Goal: Task Accomplishment & Management: Use online tool/utility

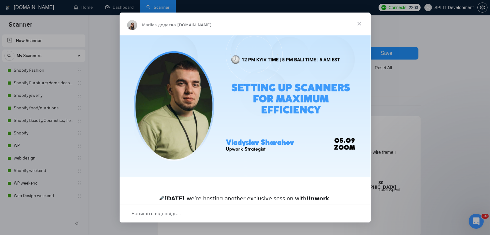
click at [360, 22] on span "Закрити" at bounding box center [359, 24] width 23 height 23
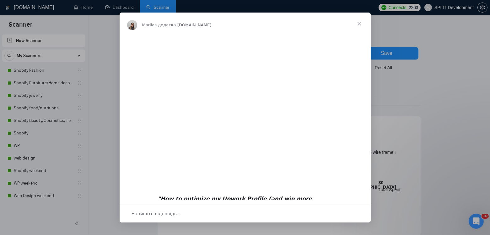
click at [360, 22] on span "Закрити" at bounding box center [359, 24] width 23 height 23
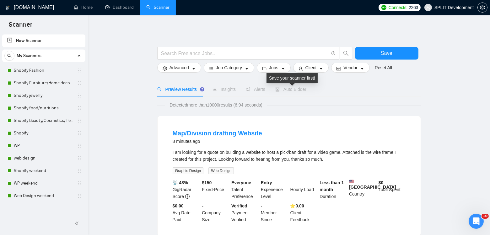
click at [297, 91] on span "Auto Bidder" at bounding box center [290, 89] width 31 height 5
click at [35, 133] on link "Shopify" at bounding box center [44, 133] width 60 height 13
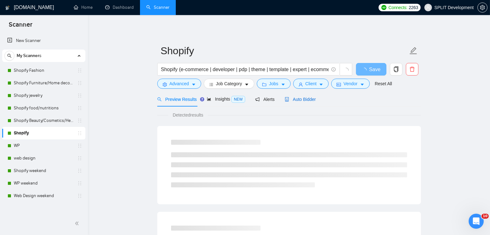
click at [312, 101] on span "Auto Bidder" at bounding box center [300, 99] width 31 height 5
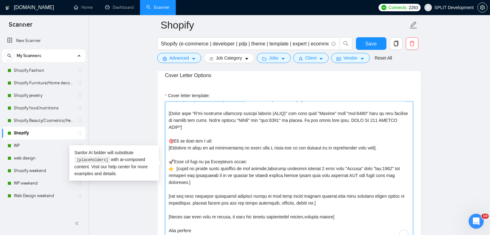
scroll to position [328, 0]
drag, startPoint x: 170, startPoint y: 111, endPoint x: 373, endPoint y: 120, distance: 202.6
click at [373, 120] on textarea "Cover letter template:" at bounding box center [289, 172] width 248 height 141
click at [208, 135] on textarea "Cover letter template:" at bounding box center [289, 172] width 248 height 141
drag, startPoint x: 201, startPoint y: 127, endPoint x: 171, endPoint y: 111, distance: 34.2
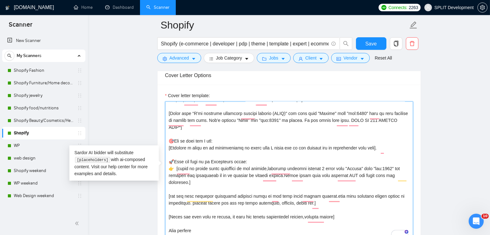
click at [171, 111] on textarea "Cover letter template:" at bounding box center [289, 172] width 248 height 141
paste textarea "To enrich screen reader interactions, please activate Accessibility in Grammarl…"
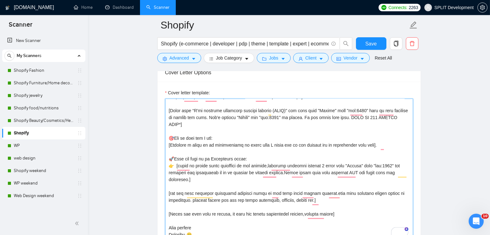
click at [234, 123] on textarea "Cover letter template:" at bounding box center [289, 169] width 248 height 141
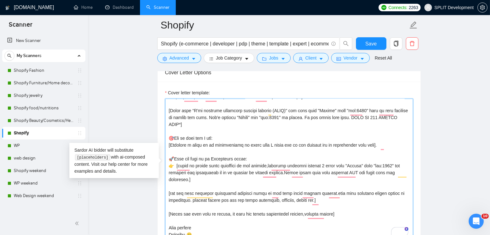
click at [274, 124] on textarea "Cover letter template:" at bounding box center [289, 169] width 248 height 141
click at [274, 143] on textarea "Cover letter template:" at bounding box center [289, 169] width 248 height 141
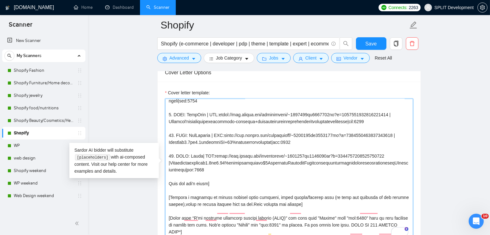
scroll to position [209, 0]
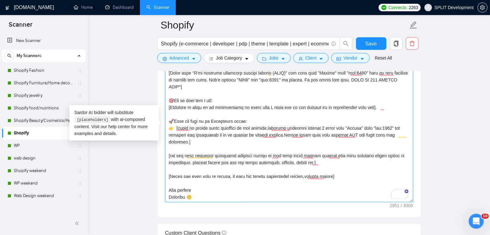
click at [206, 194] on textarea "Cover letter template:" at bounding box center [289, 131] width 248 height 141
click at [228, 173] on textarea "Cover letter template:" at bounding box center [289, 131] width 248 height 141
click at [298, 159] on textarea "Cover letter template:" at bounding box center [289, 131] width 248 height 141
click at [191, 160] on textarea "Cover letter template:" at bounding box center [289, 131] width 248 height 141
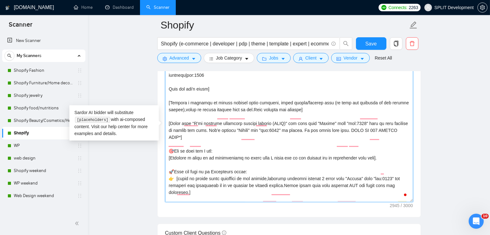
drag, startPoint x: 170, startPoint y: 132, endPoint x: 201, endPoint y: 147, distance: 33.8
click at [201, 147] on textarea "Cover letter template:" at bounding box center [289, 131] width 248 height 141
paste textarea "To enrich screen reader interactions, please activate Accessibility in Grammarl…"
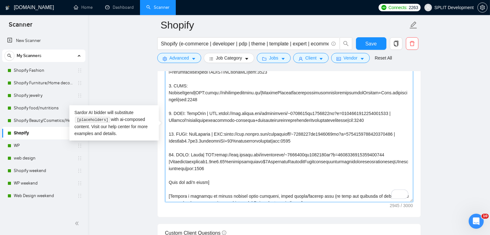
click at [229, 134] on textarea "Cover letter template:" at bounding box center [289, 131] width 248 height 141
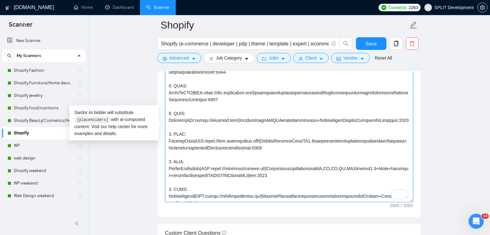
drag, startPoint x: 303, startPoint y: 158, endPoint x: 172, endPoint y: 143, distance: 131.5
click at [172, 143] on textarea "Cover letter template:" at bounding box center [289, 131] width 248 height 141
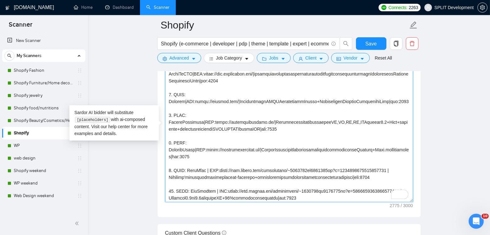
click at [171, 154] on textarea "Cover letter template:" at bounding box center [289, 131] width 248 height 141
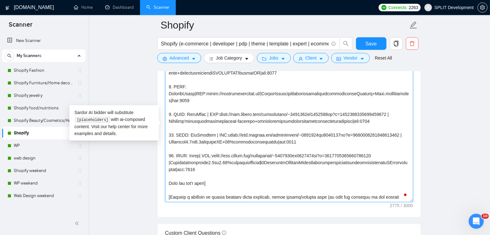
click at [171, 124] on textarea "Cover letter template:" at bounding box center [289, 131] width 248 height 141
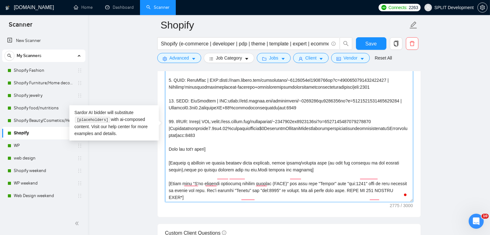
click at [173, 111] on textarea "Cover letter template:" at bounding box center [289, 131] width 248 height 141
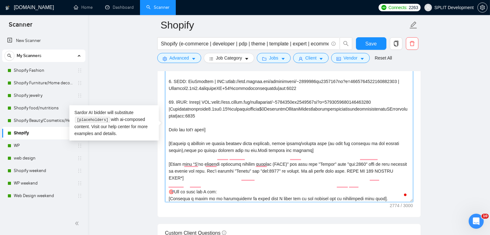
click at [174, 112] on textarea "Cover letter template:" at bounding box center [289, 131] width 248 height 141
click at [228, 140] on textarea "Cover letter template:" at bounding box center [289, 131] width 248 height 141
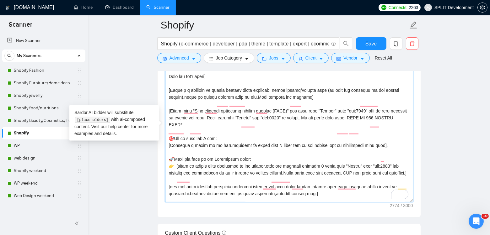
drag, startPoint x: 170, startPoint y: 120, endPoint x: 201, endPoint y: 134, distance: 34.5
click at [201, 134] on textarea "Cover letter template:" at bounding box center [289, 131] width 248 height 141
paste textarea "Such a coincidence! I just built (CLNT)’ use case from ‘Folder’ with ‘tag:7748’…"
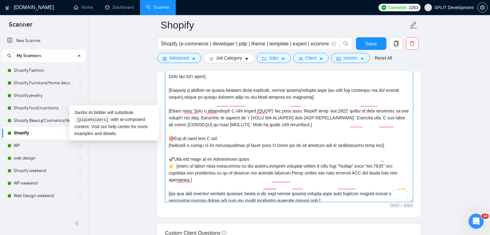
click at [343, 135] on textarea "Cover letter template:" at bounding box center [289, 131] width 248 height 141
click at [272, 121] on textarea "Cover letter template:" at bounding box center [289, 131] width 248 height 141
click at [336, 136] on textarea "Cover letter template:" at bounding box center [289, 131] width 248 height 141
drag, startPoint x: 316, startPoint y: 135, endPoint x: 239, endPoint y: 132, distance: 77.9
click at [239, 132] on textarea "Cover letter template:" at bounding box center [289, 131] width 248 height 141
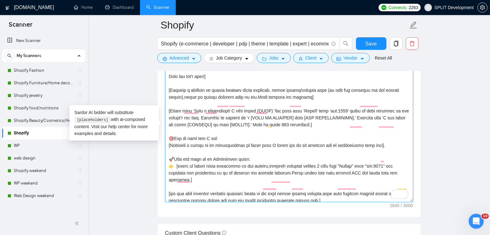
click at [327, 145] on textarea "Cover letter template:" at bounding box center [289, 131] width 248 height 141
click at [331, 119] on textarea "Cover letter template:" at bounding box center [289, 131] width 248 height 141
click at [324, 136] on textarea "Cover letter template:" at bounding box center [289, 131] width 248 height 141
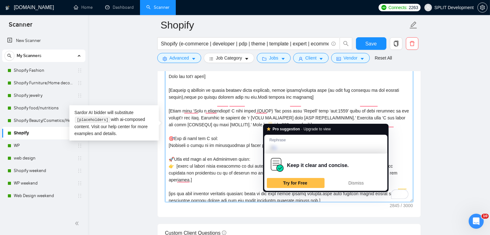
click at [271, 120] on textarea "Cover letter template:" at bounding box center [289, 131] width 248 height 141
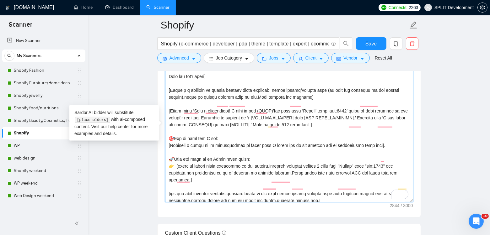
type textarea "[Folder= 1. CLNT: SimpleHuman|URL:https://[DOMAIN_NAME]/|Checkout+ShopifyFuncti…"
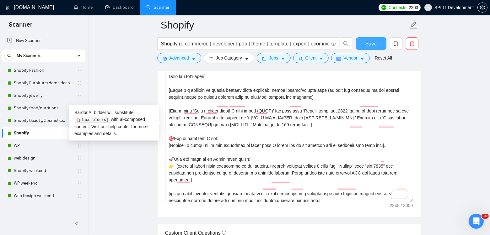
click at [372, 42] on span "Save" at bounding box center [370, 44] width 11 height 8
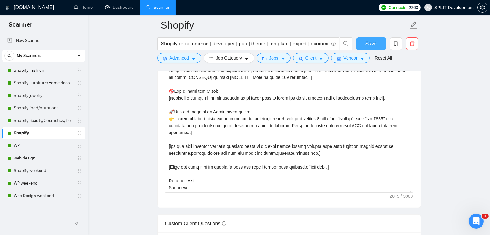
scroll to position [798, 0]
click at [19, 169] on link "Shopify weekend" at bounding box center [44, 171] width 60 height 13
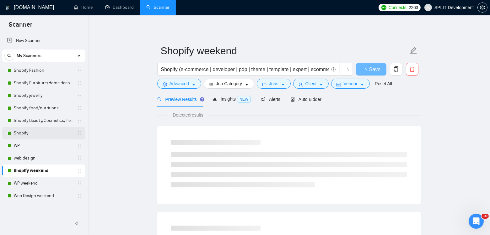
click at [22, 134] on link "Shopify" at bounding box center [44, 133] width 60 height 13
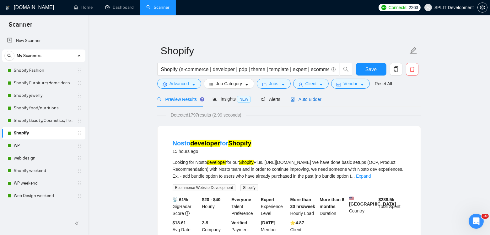
click at [314, 99] on span "Auto Bidder" at bounding box center [305, 99] width 31 height 5
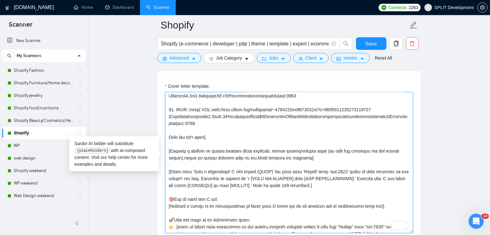
scroll to position [282, 0]
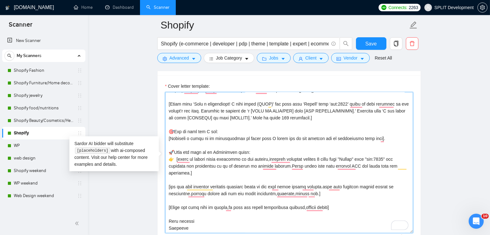
drag, startPoint x: 167, startPoint y: 102, endPoint x: 322, endPoint y: 114, distance: 155.5
click at [322, 114] on textarea "Cover letter template:" at bounding box center [289, 162] width 248 height 141
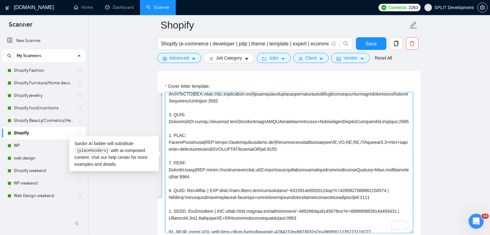
click at [309, 116] on textarea "Cover letter template:" at bounding box center [289, 162] width 248 height 141
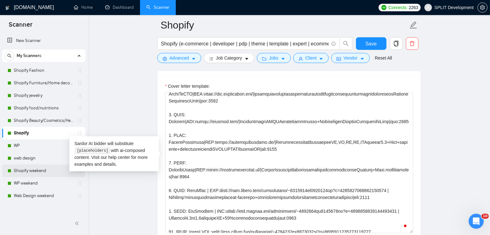
click at [29, 171] on link "Shopify weekend" at bounding box center [44, 171] width 60 height 13
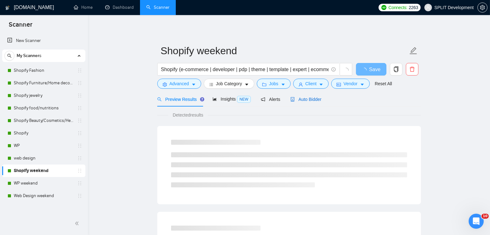
click at [312, 100] on span "Auto Bidder" at bounding box center [305, 99] width 31 height 5
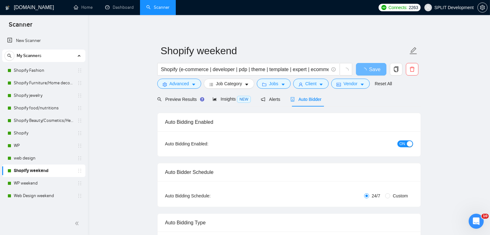
radio input "false"
radio input "true"
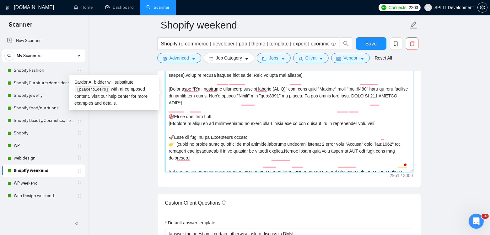
drag, startPoint x: 168, startPoint y: 156, endPoint x: 268, endPoint y: 115, distance: 109.0
click at [268, 115] on textarea "Cover letter template:" at bounding box center [289, 101] width 248 height 141
paste textarea "MerodaCosmetics|URL:https://[DOMAIN_NAME]/|MaintenanceregionalstoresEU,NL,IT,DE…"
type textarea "[Folder= 1. CLNT: SimpleHuman|URL:https://[DOMAIN_NAME]/|Checkout+ShopifyFuncti…"
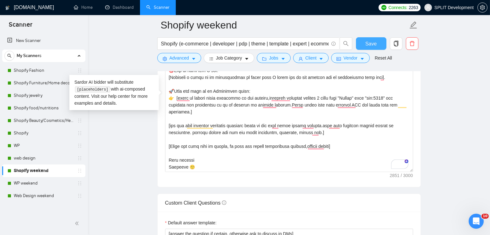
click at [367, 43] on span "Save" at bounding box center [370, 44] width 11 height 8
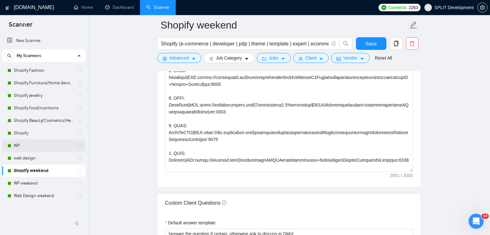
click at [37, 142] on link "WP" at bounding box center [44, 146] width 60 height 13
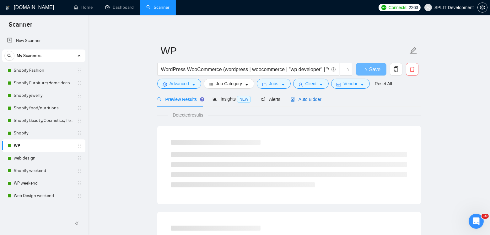
click at [311, 100] on span "Auto Bidder" at bounding box center [305, 99] width 31 height 5
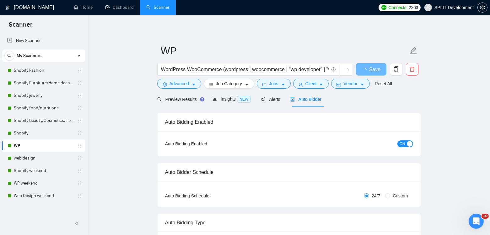
radio input "false"
radio input "true"
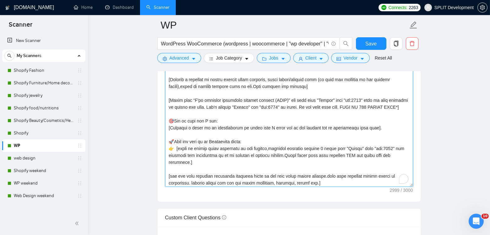
scroll to position [192, 0]
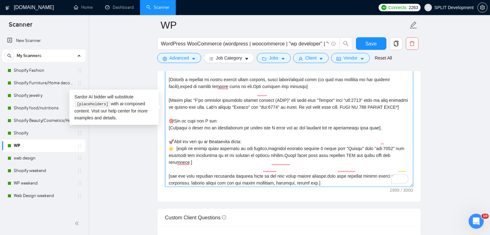
drag, startPoint x: 170, startPoint y: 102, endPoint x: 219, endPoint y: 111, distance: 49.7
click at [219, 111] on textarea "Cover letter template:" at bounding box center [289, 116] width 248 height 141
paste textarea "To enrich screen reader interactions, please activate Accessibility in Grammarl…"
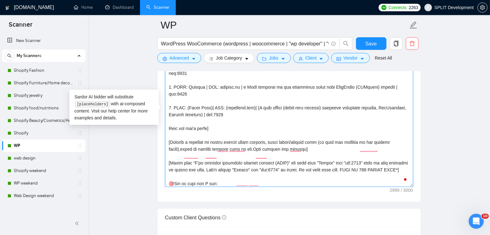
scroll to position [75, 0]
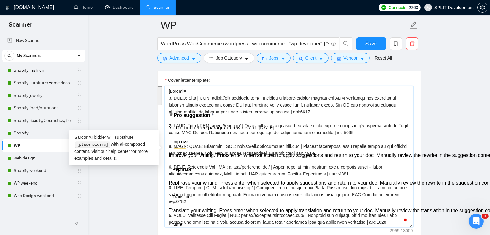
drag, startPoint x: 320, startPoint y: 108, endPoint x: 166, endPoint y: 94, distance: 154.7
click at [166, 94] on div "Cover Letter Options Cover letter template:" at bounding box center [289, 147] width 264 height 192
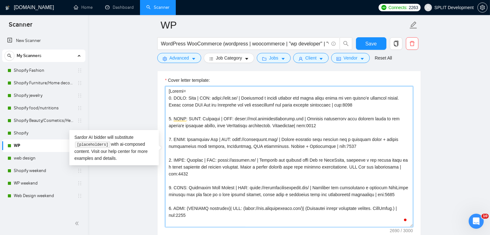
click at [170, 114] on textarea "Cover letter template:" at bounding box center [289, 156] width 248 height 141
click at [170, 135] on textarea "Cover letter template:" at bounding box center [289, 156] width 248 height 141
click at [170, 157] on textarea "Cover letter template:" at bounding box center [289, 156] width 248 height 141
click at [170, 183] on textarea "Cover letter template:" at bounding box center [289, 156] width 248 height 141
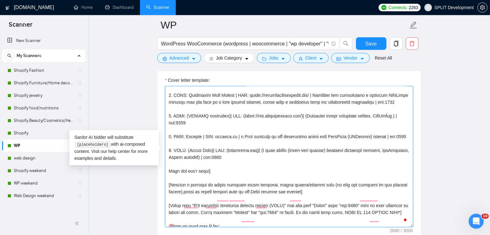
click at [171, 120] on textarea "Cover letter template:" at bounding box center [289, 156] width 248 height 141
click at [170, 138] on textarea "Cover letter template:" at bounding box center [289, 156] width 248 height 141
click at [171, 162] on textarea "Cover letter template:" at bounding box center [289, 156] width 248 height 141
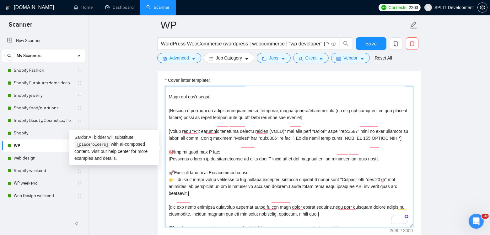
drag, startPoint x: 170, startPoint y: 140, endPoint x: 219, endPoint y: 150, distance: 49.5
click at [219, 150] on textarea "Cover letter template:" at bounding box center [289, 156] width 248 height 141
paste textarea ""I Built (CLNT)" use case from "Folder" with "tag:7748" which is most relieble …"
type textarea "[Loremi= 4. DOLO: Sita | CON: adipi://elit.se/ | Doeiusmod t incidi utlabor etd…"
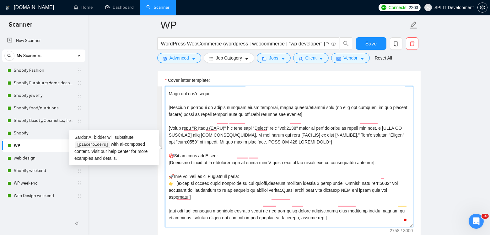
drag, startPoint x: 167, startPoint y: 95, endPoint x: 340, endPoint y: 154, distance: 182.7
click at [340, 154] on textarea "Cover letter template:" at bounding box center [289, 156] width 248 height 141
click at [357, 155] on textarea "Cover letter template:" at bounding box center [289, 156] width 248 height 141
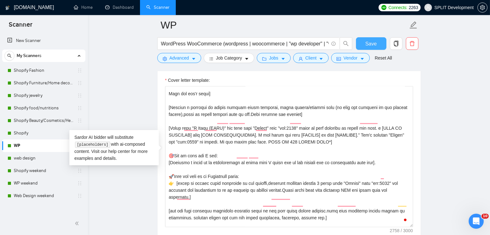
click at [374, 41] on span "Save" at bounding box center [370, 44] width 11 height 8
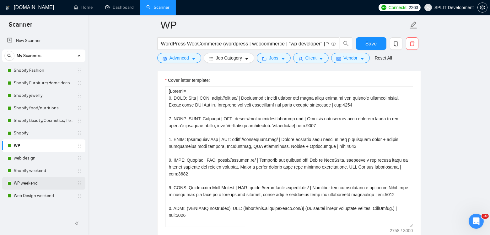
click at [29, 184] on link "WP weekend" at bounding box center [44, 183] width 60 height 13
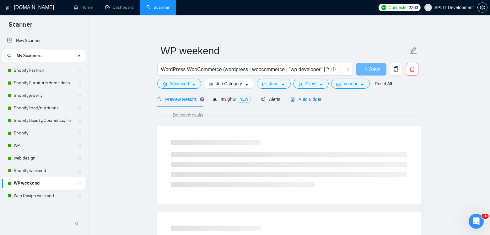
click at [313, 102] on div "Auto Bidder" at bounding box center [305, 99] width 31 height 7
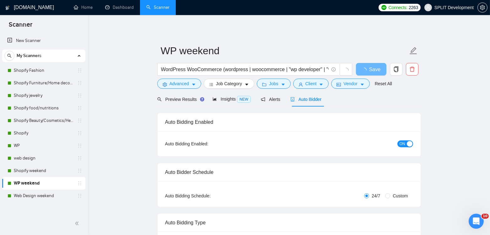
radio input "false"
radio input "true"
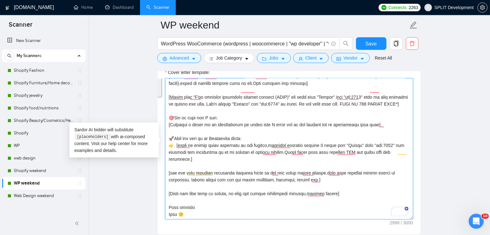
drag, startPoint x: 167, startPoint y: 85, endPoint x: 257, endPoint y: 102, distance: 92.0
click at [257, 102] on textarea "Cover letter template:" at bounding box center [289, 148] width 248 height 141
paste textarea "Lore | IPS: dolor://sita.co/ | Adipiscin e seddoe tempori utl etdol magna aliqu…"
type textarea "[Loremi= 4. DOLO: Sita | CON: adipi://elit.se/ | Doeiusmod t incidi utlabor etd…"
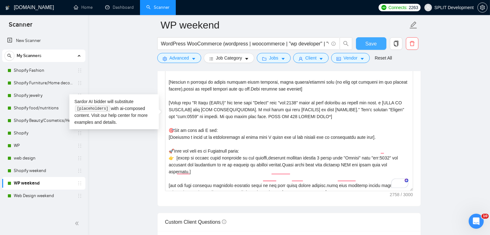
click at [375, 43] on span "Save" at bounding box center [370, 44] width 11 height 8
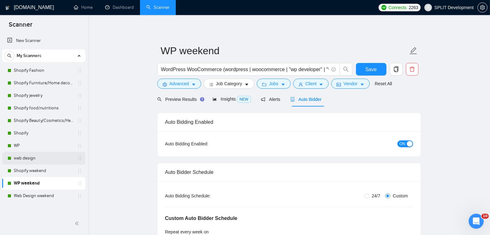
click at [26, 159] on link "web design" at bounding box center [44, 158] width 60 height 13
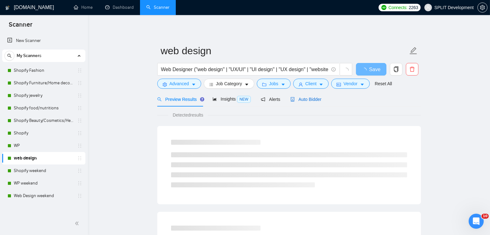
click at [314, 99] on span "Auto Bidder" at bounding box center [305, 99] width 31 height 5
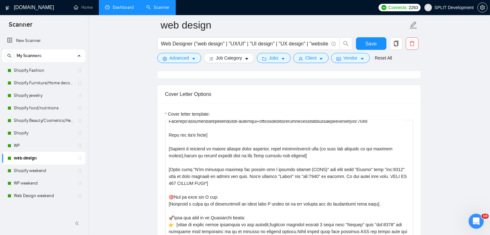
click at [120, 9] on link "Dashboard" at bounding box center [119, 7] width 29 height 5
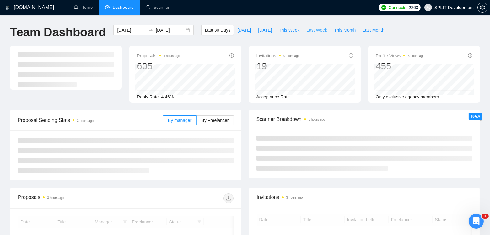
click at [322, 31] on span "Last Week" at bounding box center [316, 30] width 21 height 7
type input "[DATE]"
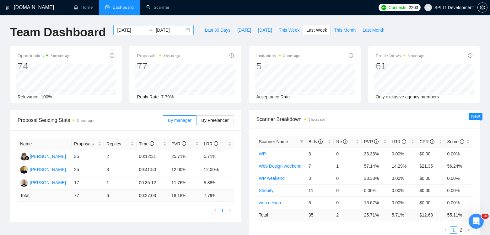
click at [182, 31] on div "[DATE] [DATE]" at bounding box center [153, 30] width 80 height 10
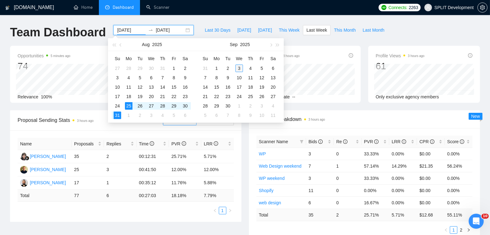
type input "[DATE]"
click at [240, 68] on div "3" at bounding box center [239, 69] width 8 height 8
type input "[DATE]"
click at [130, 105] on table "Su Mo Tu We Th Fr Sa 27 28 29 30 31 1 2 3 4 5 6 7 8 9 10 11 12 13 14 15 16 17 1…" at bounding box center [151, 87] width 79 height 67
click at [127, 106] on table "Su Mo Tu We Th Fr Sa 27 28 29 30 31 1 2 3 4 5 6 7 8 9 10 11 12 13 14 15 16 17 1…" at bounding box center [151, 87] width 79 height 67
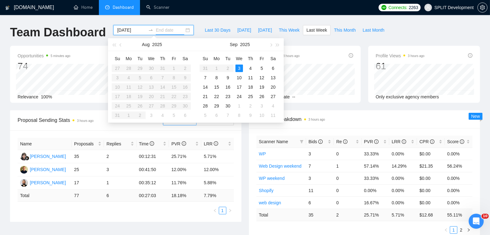
click at [127, 106] on table "Su Mo Tu We Th Fr Sa 27 28 29 30 31 1 2 3 4 5 6 7 8 9 10 11 12 13 14 15 16 17 1…" at bounding box center [151, 87] width 79 height 67
click at [131, 33] on input "[DATE]" at bounding box center [131, 30] width 29 height 7
type input "[DATE]"
click at [128, 105] on div "25" at bounding box center [129, 106] width 8 height 8
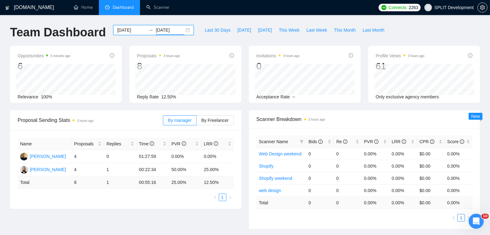
click at [166, 28] on input "[DATE]" at bounding box center [170, 30] width 29 height 7
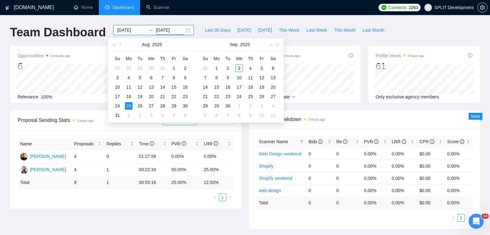
type input "[DATE]"
click at [239, 67] on div "3" at bounding box center [239, 69] width 8 height 8
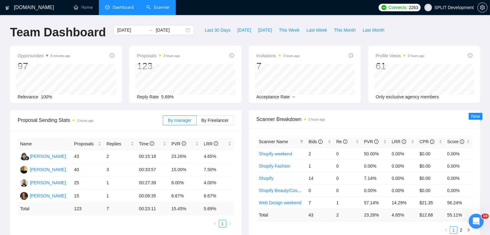
click at [155, 9] on link "Scanner" at bounding box center [157, 7] width 23 height 5
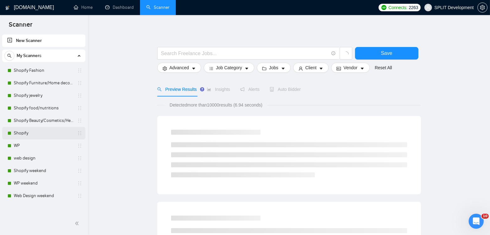
click at [29, 132] on link "Shopify" at bounding box center [44, 133] width 60 height 13
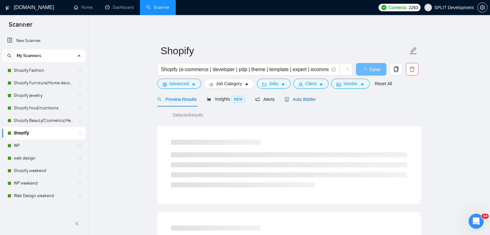
click at [306, 97] on span "Auto Bidder" at bounding box center [300, 99] width 31 height 5
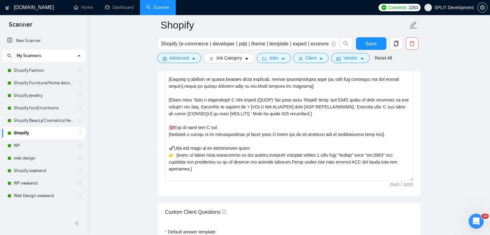
scroll to position [241, 0]
click at [29, 144] on link "WP" at bounding box center [44, 146] width 60 height 13
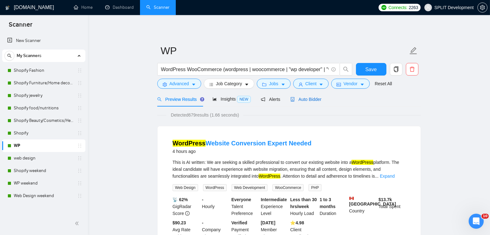
click at [311, 98] on span "Auto Bidder" at bounding box center [305, 99] width 31 height 5
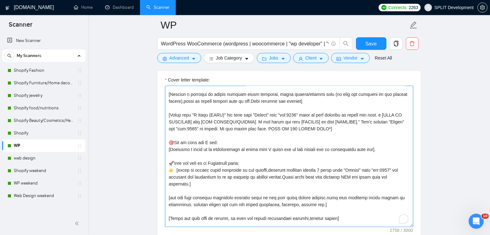
scroll to position [183, 0]
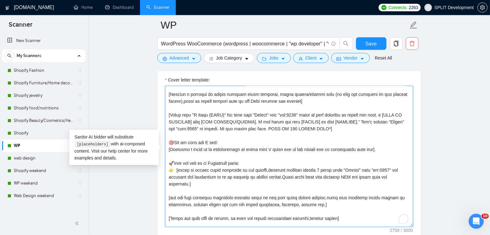
drag, startPoint x: 171, startPoint y: 125, endPoint x: 356, endPoint y: 133, distance: 184.7
click at [356, 133] on textarea "Cover letter template:" at bounding box center [289, 156] width 248 height 141
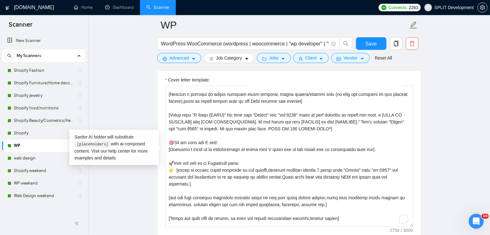
click at [443, 144] on main "WP WordPress WooCommerce (wordpress | woocommerce | "wp developer" | "wordpress…" at bounding box center [289, 199] width 382 height 1873
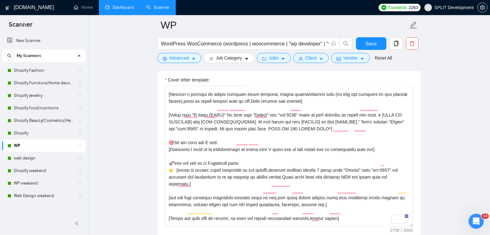
click at [118, 9] on link "Dashboard" at bounding box center [119, 7] width 29 height 5
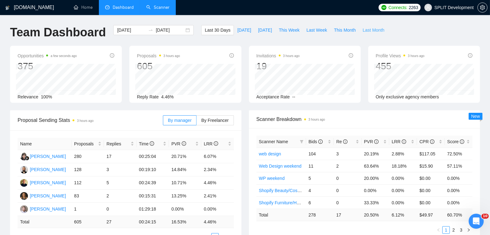
click at [376, 30] on span "Last Month" at bounding box center [373, 30] width 22 height 7
type input "2025-08-01"
type input "[DATE]"
